Goal: Information Seeking & Learning: Learn about a topic

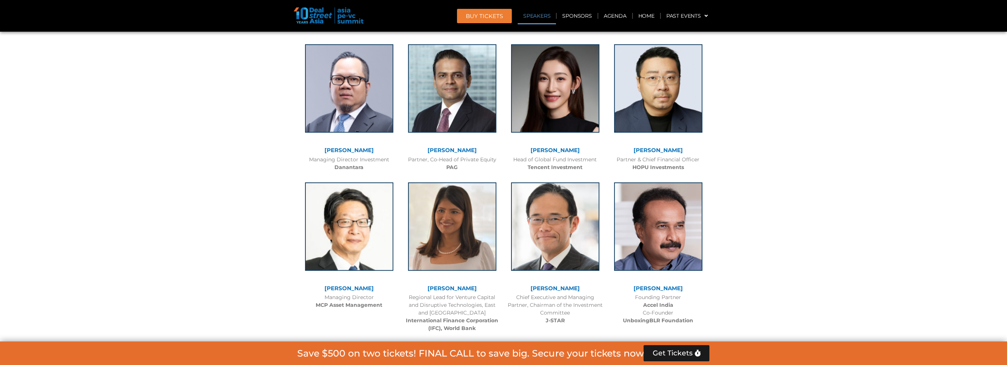
scroll to position [883, 0]
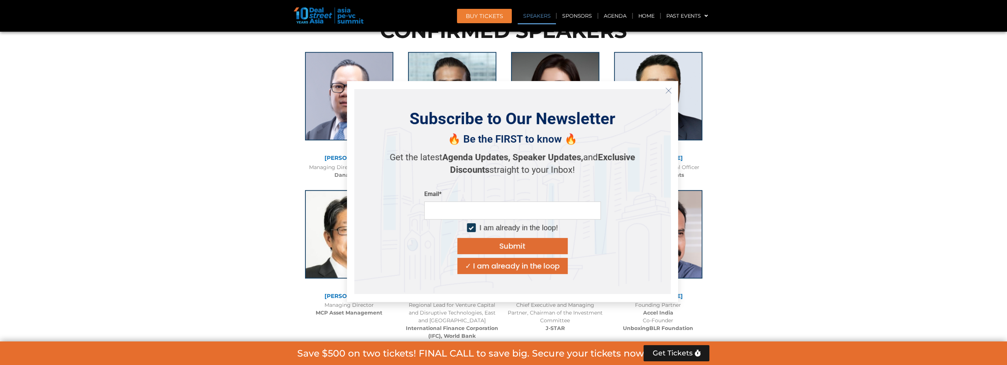
click at [668, 87] on icon "Close" at bounding box center [668, 90] width 7 height 7
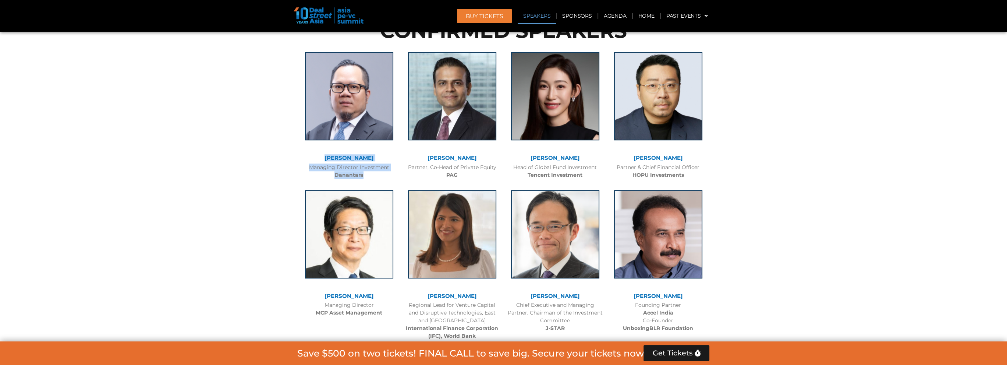
drag, startPoint x: 314, startPoint y: 155, endPoint x: 384, endPoint y: 173, distance: 72.8
click at [384, 173] on div "[PERSON_NAME] Managing Director Investment Danantara" at bounding box center [349, 114] width 103 height 138
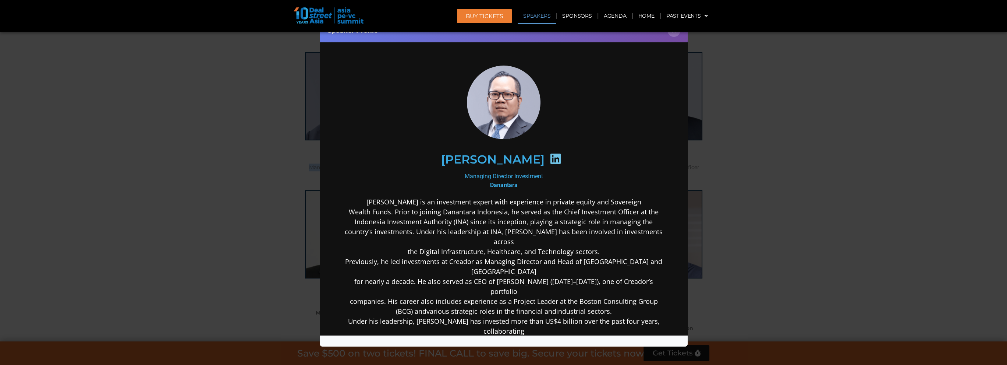
scroll to position [0, 0]
copy div "[PERSON_NAME] Managing Director Investment Danantara"
click at [674, 35] on button "×" at bounding box center [674, 30] width 13 height 13
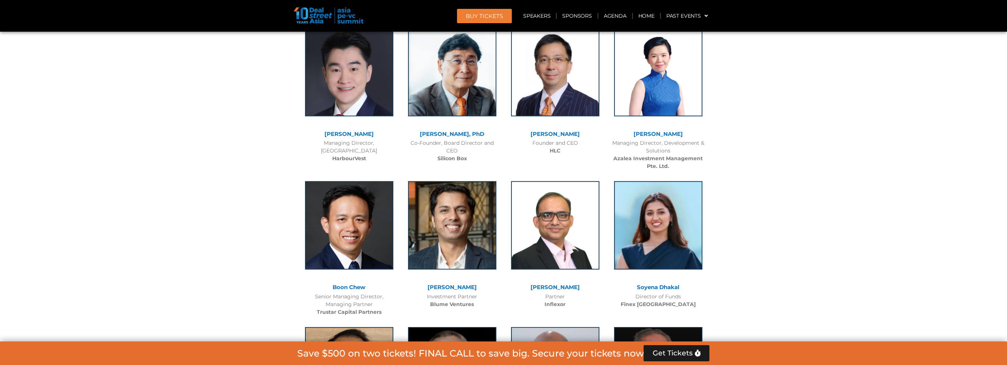
scroll to position [3865, 0]
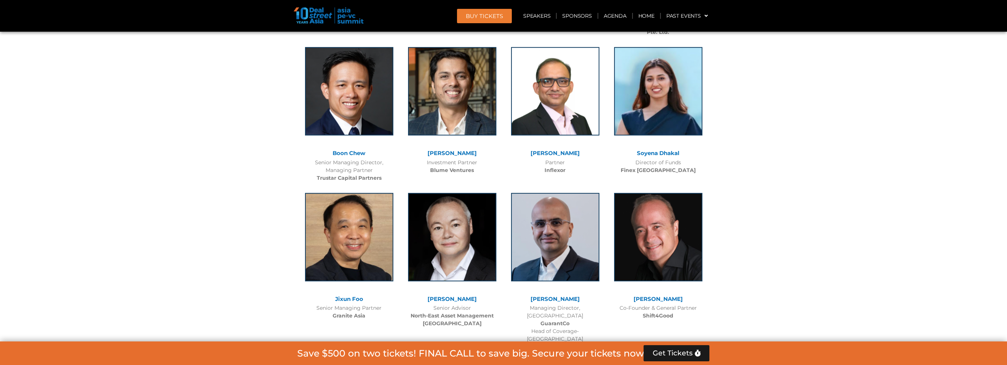
scroll to position [4012, 0]
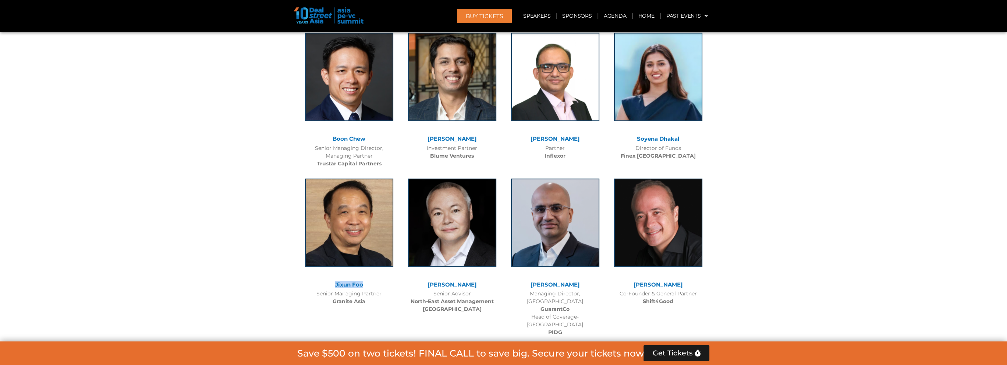
drag, startPoint x: 332, startPoint y: 256, endPoint x: 374, endPoint y: 253, distance: 42.4
click at [374, 282] on div "Jixun Foo" at bounding box center [349, 285] width 96 height 6
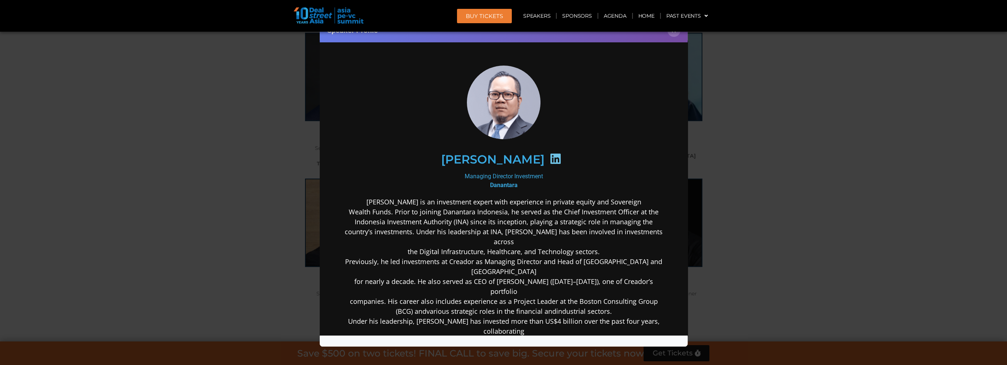
copy link "Jixun Foo"
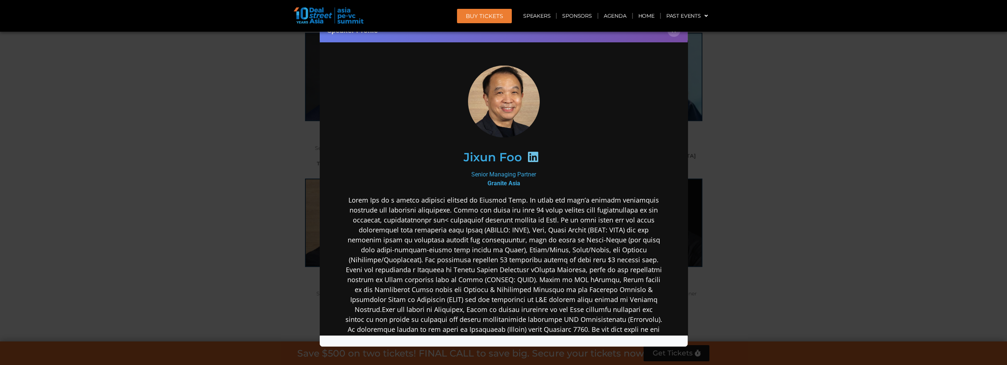
scroll to position [0, 0]
click at [674, 31] on header "BUY Tickets Speakers Sponsors Agenda Home Past Events JKT 2025 SG 2024 JKT 2024…" at bounding box center [503, 16] width 1007 height 32
click at [674, 33] on button "×" at bounding box center [674, 30] width 13 height 13
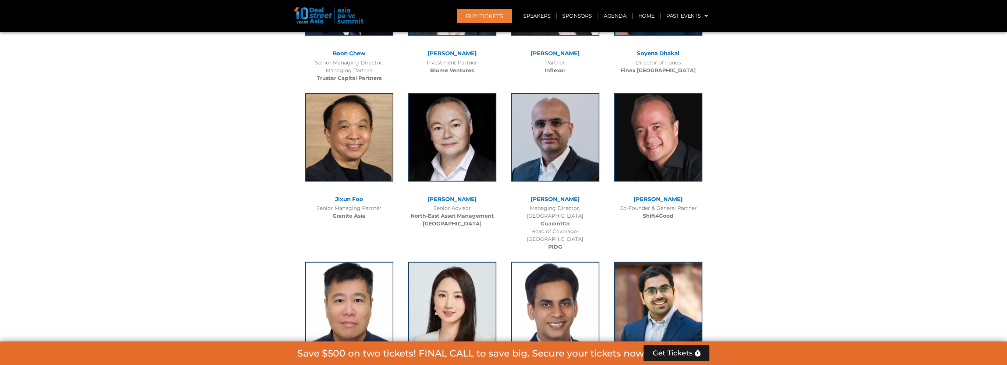
scroll to position [4159, 0]
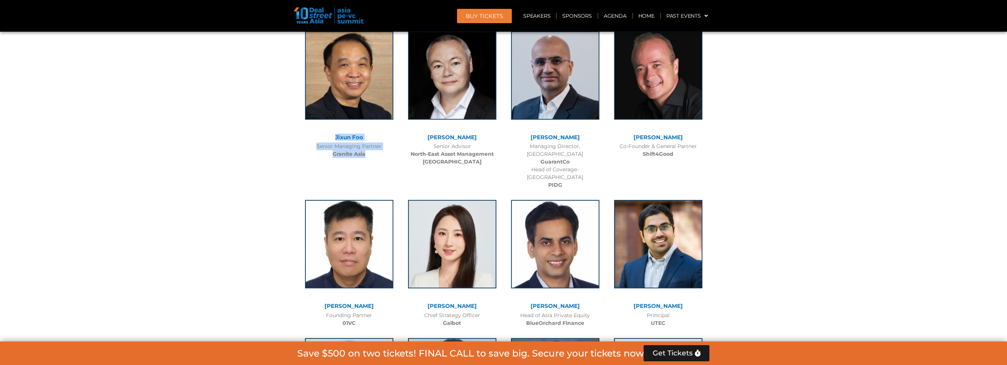
drag, startPoint x: 325, startPoint y: 106, endPoint x: 374, endPoint y: 124, distance: 51.7
click at [374, 124] on div "Jixun Foo Senior Managing Partner Granite Asia" at bounding box center [349, 93] width 103 height 138
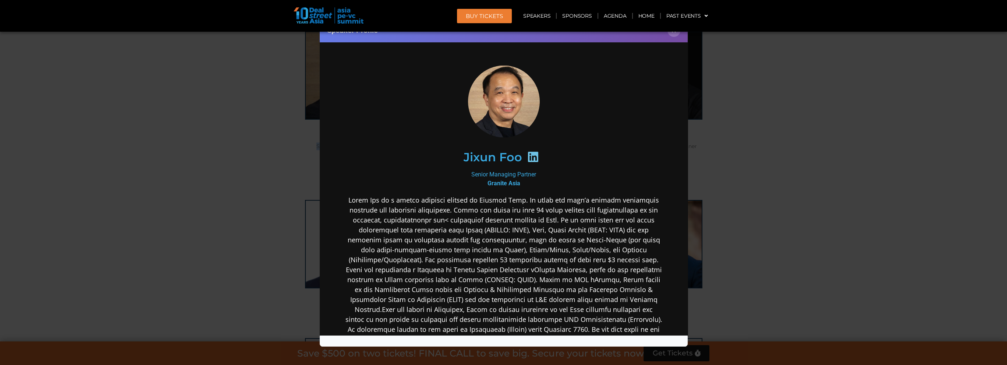
copy div "Jixun Foo Senior Managing Partner Granite Asia"
click at [674, 35] on button "×" at bounding box center [674, 30] width 13 height 13
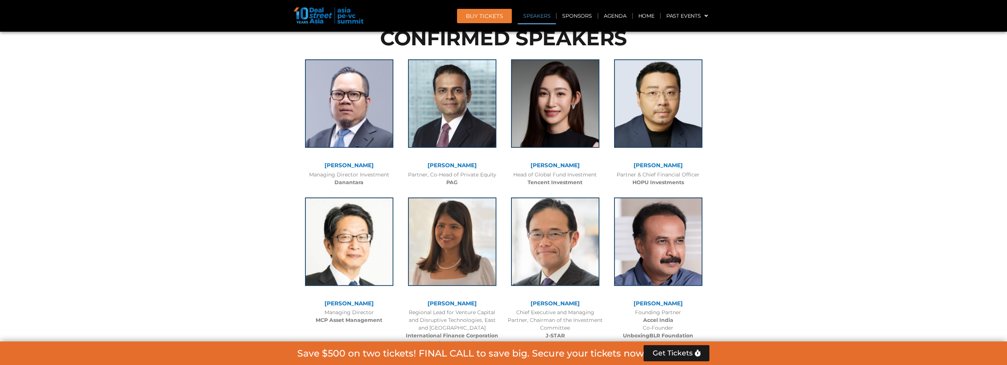
scroll to position [923, 0]
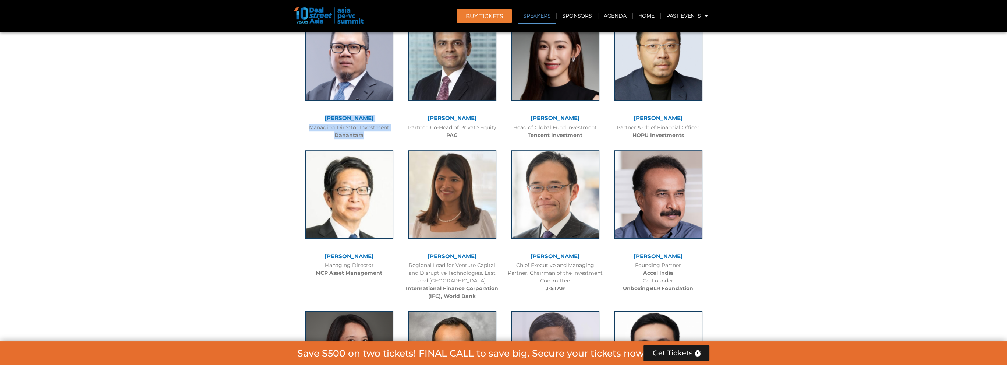
drag, startPoint x: 307, startPoint y: 113, endPoint x: 374, endPoint y: 140, distance: 72.2
click at [374, 140] on div "[PERSON_NAME] Managing Director Investment Danantara" at bounding box center [349, 74] width 103 height 138
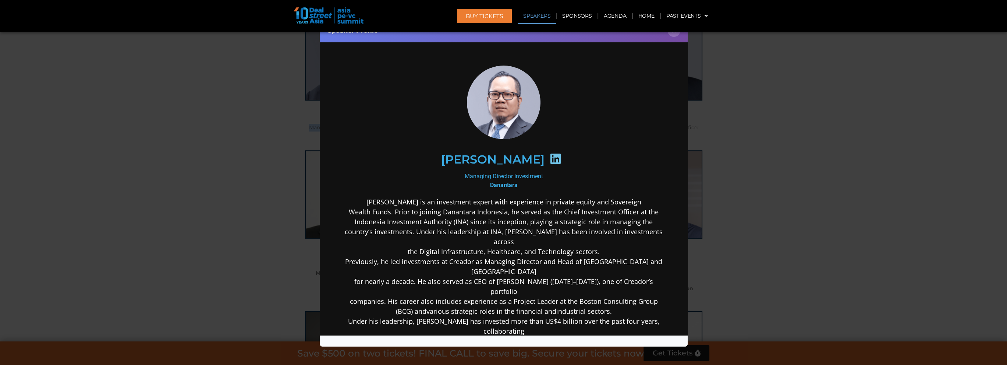
scroll to position [0, 0]
copy div "[PERSON_NAME] Managing Director Investment Danantara"
drag, startPoint x: 521, startPoint y: 185, endPoint x: 421, endPoint y: 158, distance: 102.9
click at [421, 158] on div "[PERSON_NAME] Managing Director Investment Danantara [PERSON_NAME] is an invest…" at bounding box center [504, 283] width 318 height 437
copy div "[PERSON_NAME] Managing Director Investment Danantara"
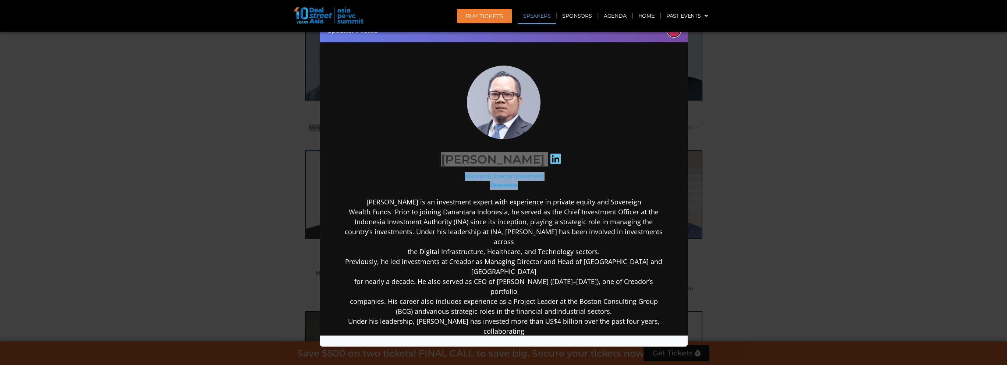
click at [672, 35] on button "×" at bounding box center [674, 30] width 13 height 13
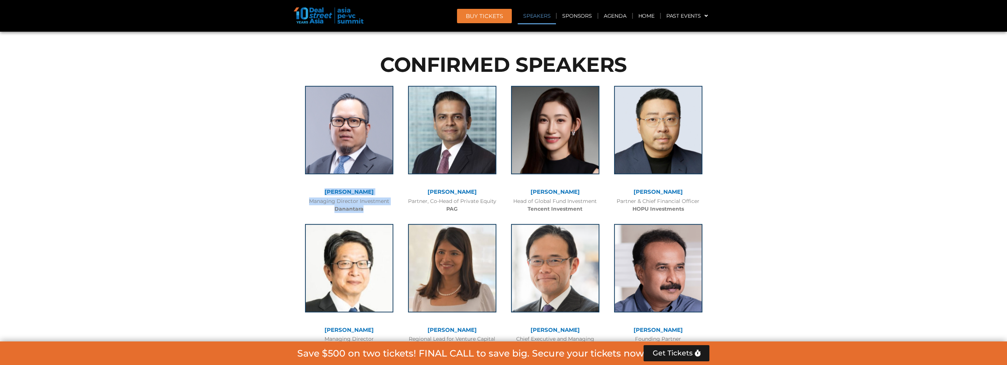
scroll to position [886, 0]
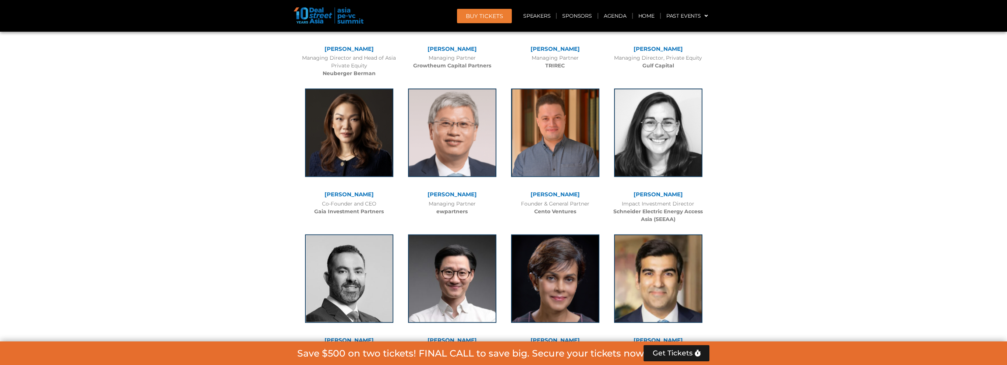
scroll to position [2027, 0]
